Goal: Task Accomplishment & Management: Use online tool/utility

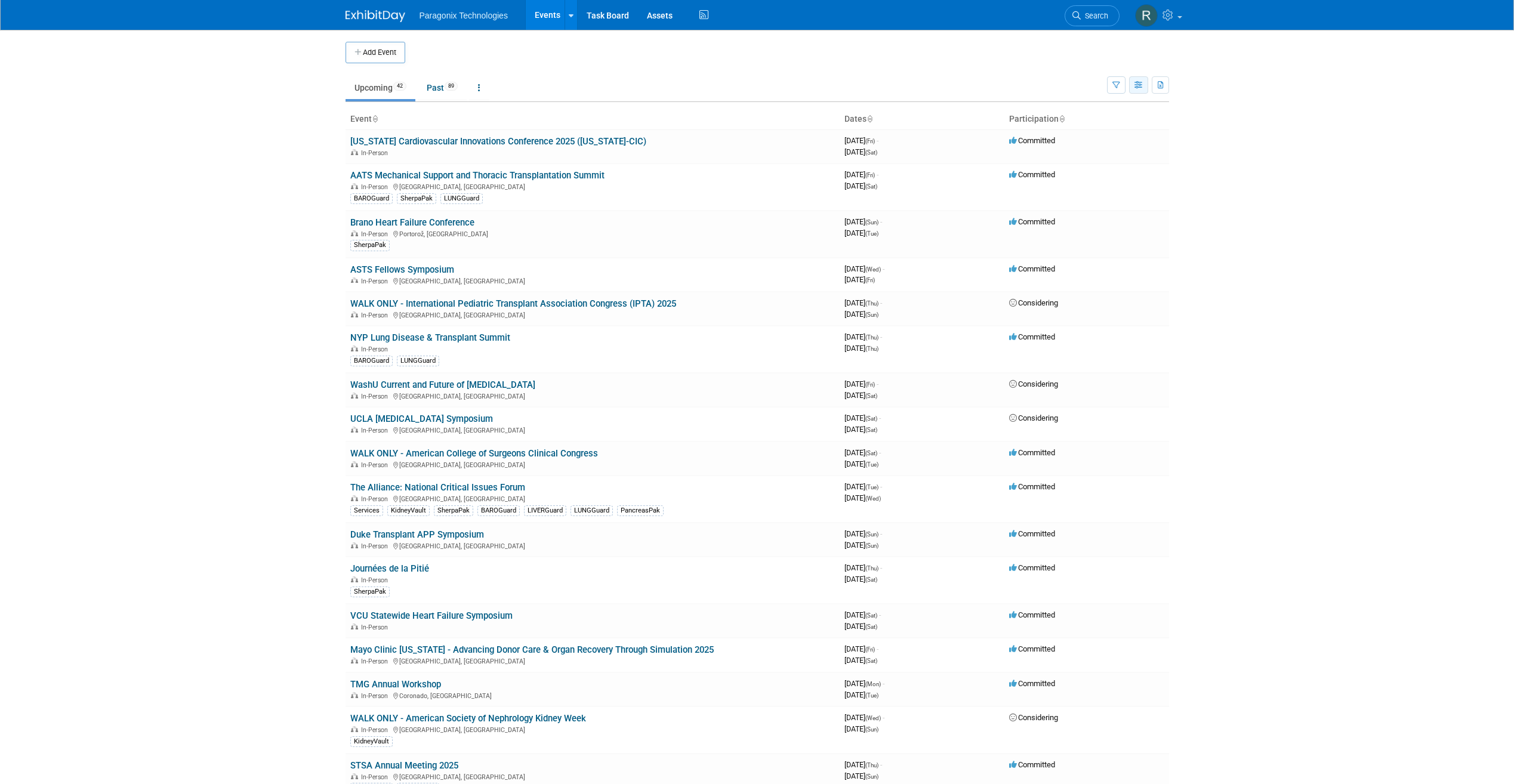
click at [1139, 93] on button "button" at bounding box center [1138, 84] width 19 height 17
click at [1444, 202] on body "Paragonix Technologies Events Add Event Bulk Upload Events Shareable Event Boar…" at bounding box center [757, 392] width 1514 height 784
click at [1136, 78] on button "button" at bounding box center [1138, 84] width 19 height 17
click at [1083, 157] on link "Calendar View" at bounding box center [1088, 163] width 100 height 17
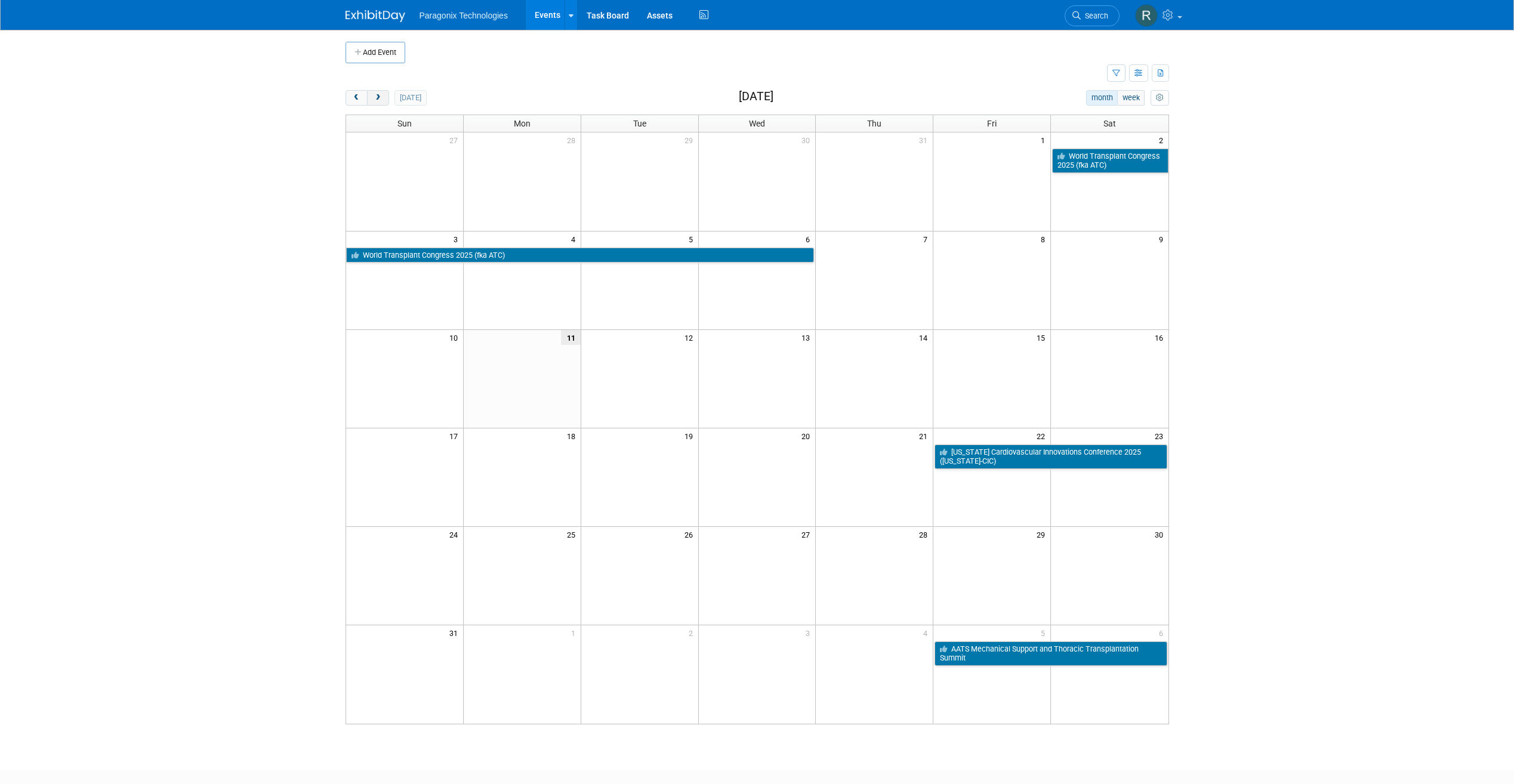
click at [384, 90] on button "next" at bounding box center [378, 98] width 22 height 16
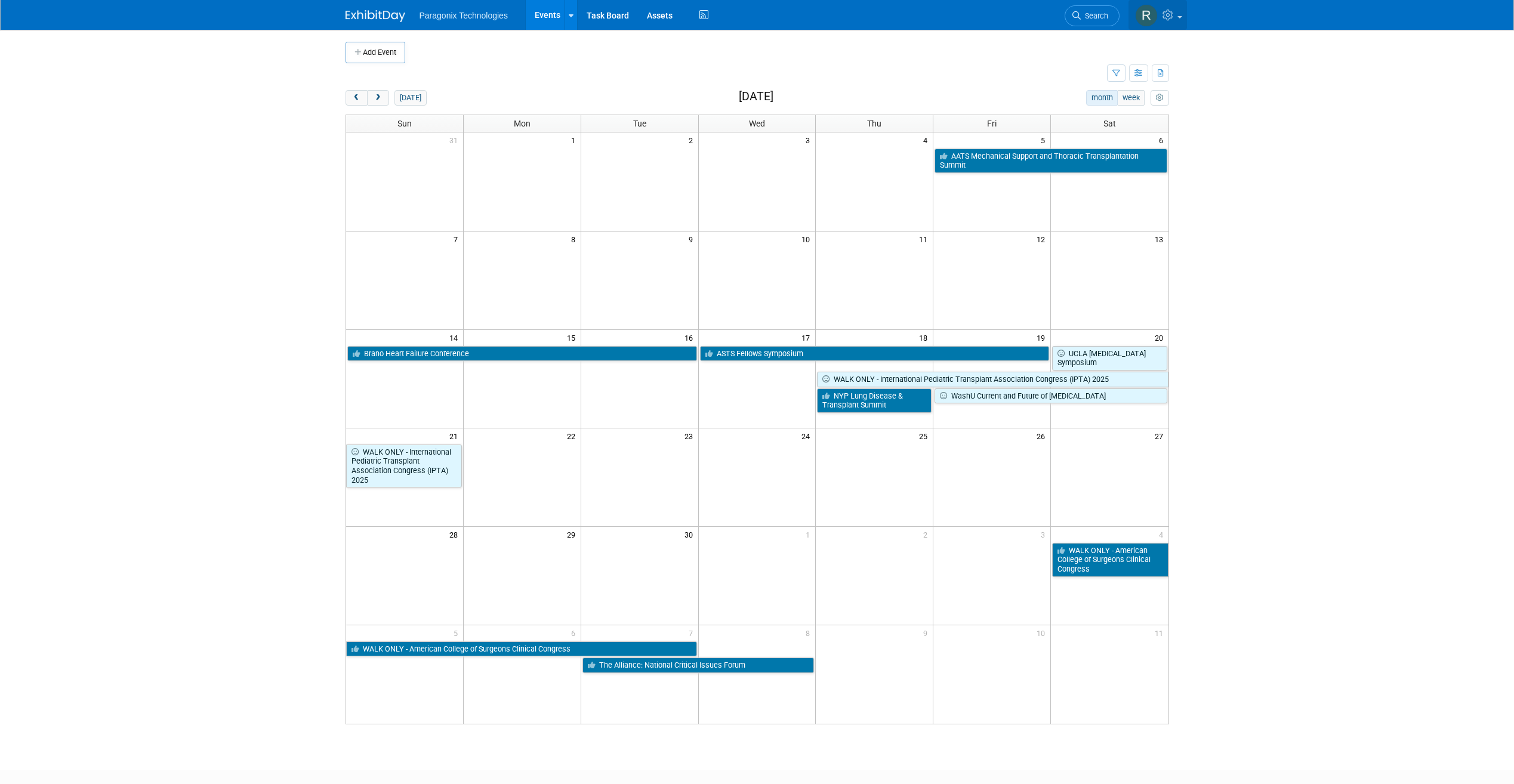
drag, startPoint x: 1162, startPoint y: 15, endPoint x: 1170, endPoint y: 15, distance: 8.0
click at [1162, 15] on icon at bounding box center [1169, 15] width 14 height 11
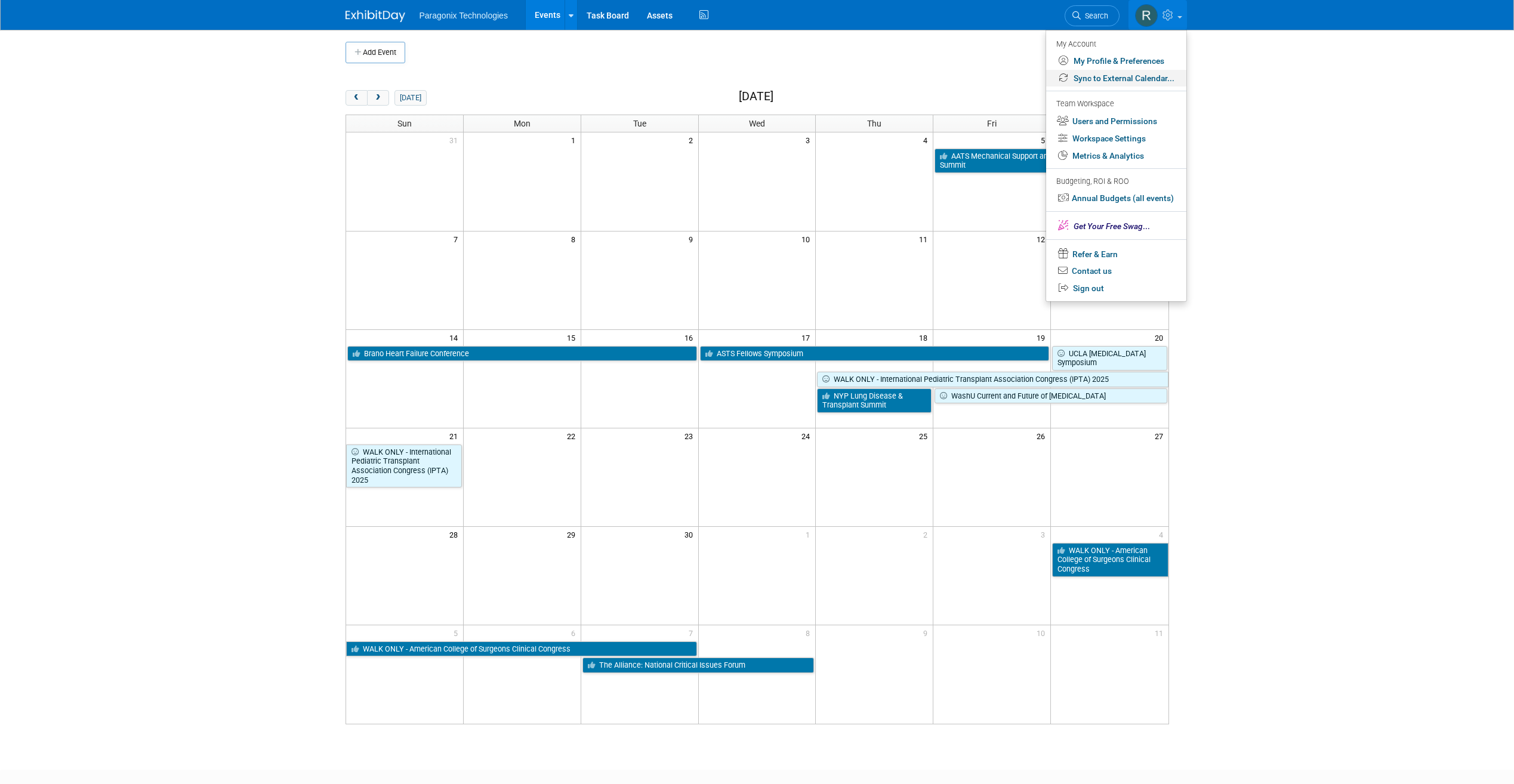
click at [1117, 83] on link "Sync to External Calendar..." at bounding box center [1115, 78] width 140 height 17
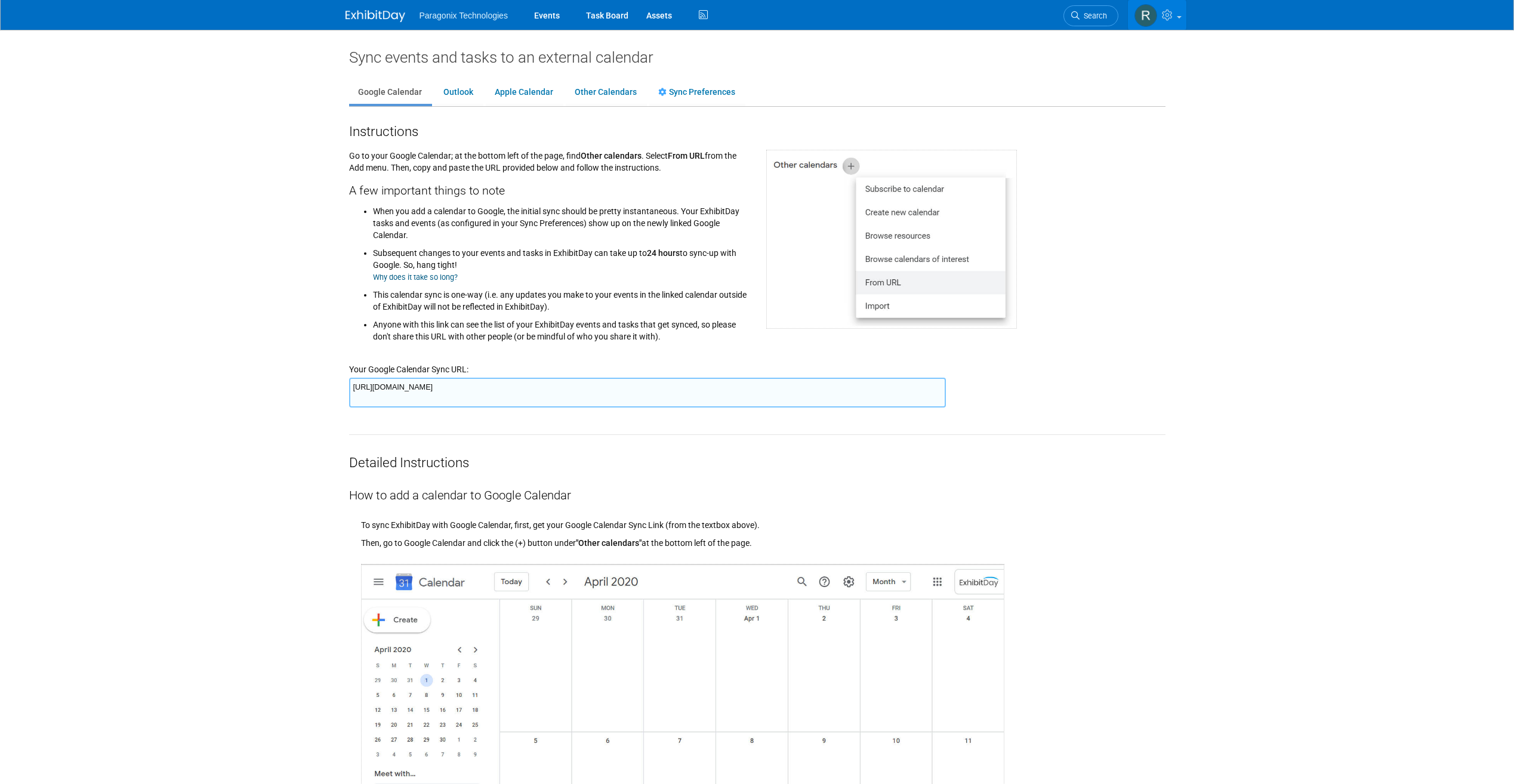
click at [1167, 28] on link at bounding box center [1156, 15] width 59 height 30
